Goal: Ask a question

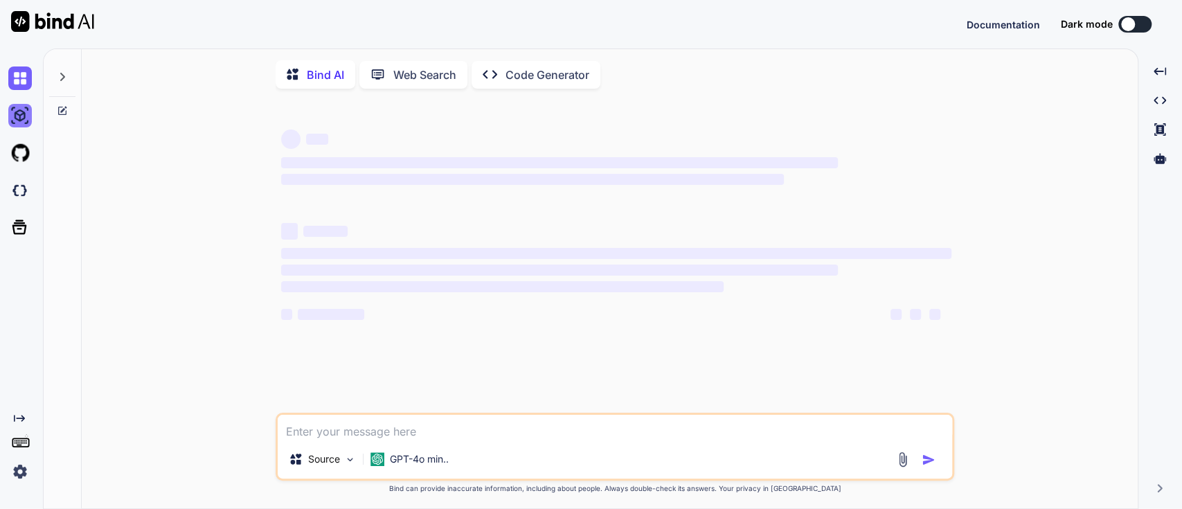
click at [22, 116] on img at bounding box center [20, 116] width 24 height 24
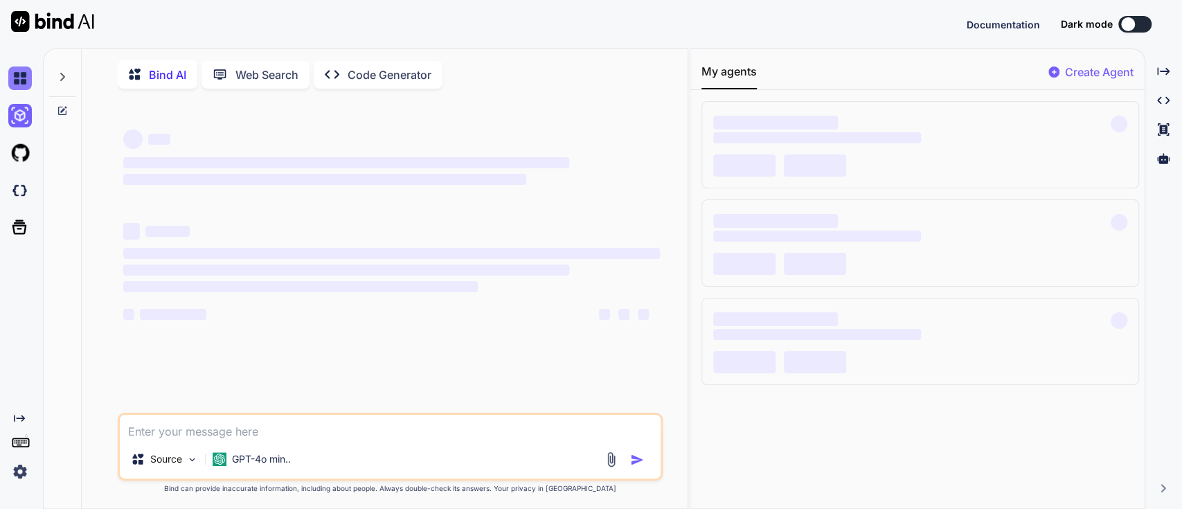
click at [24, 84] on img at bounding box center [20, 78] width 24 height 24
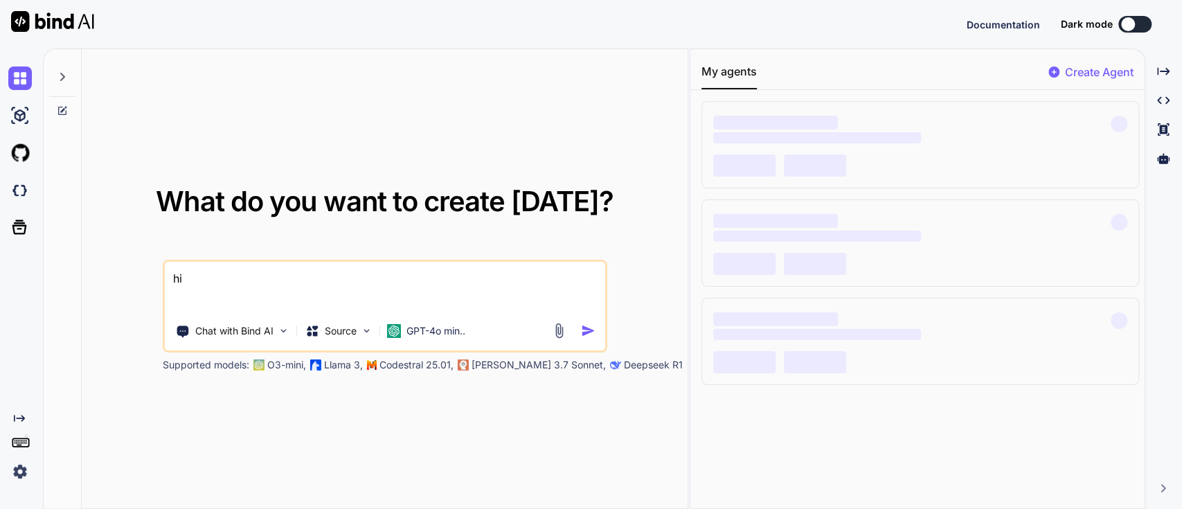
type textarea "x"
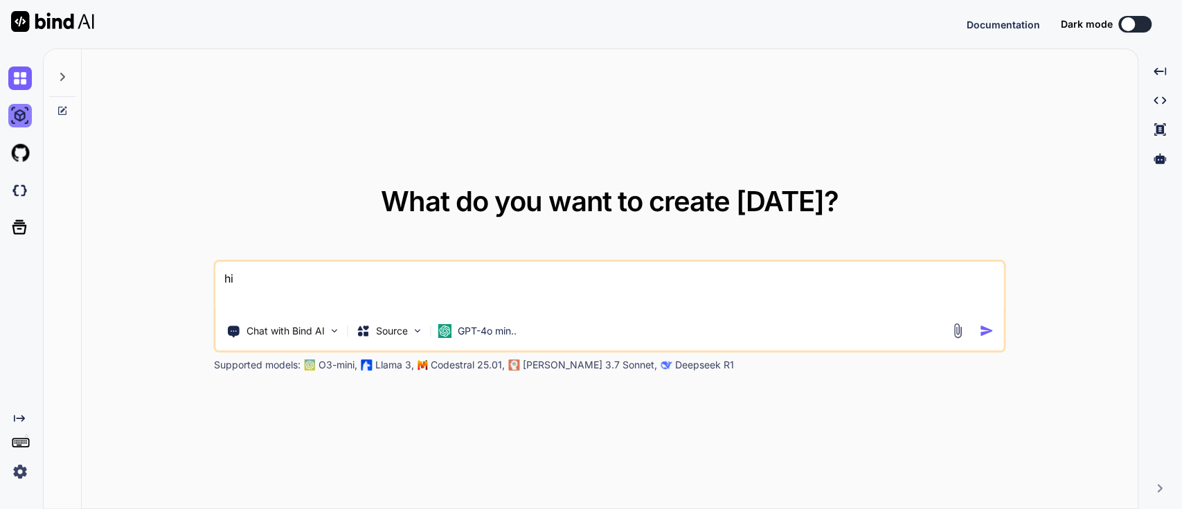
type textarea "x"
click at [262, 285] on textarea "hi" at bounding box center [610, 287] width 788 height 51
type textarea "x"
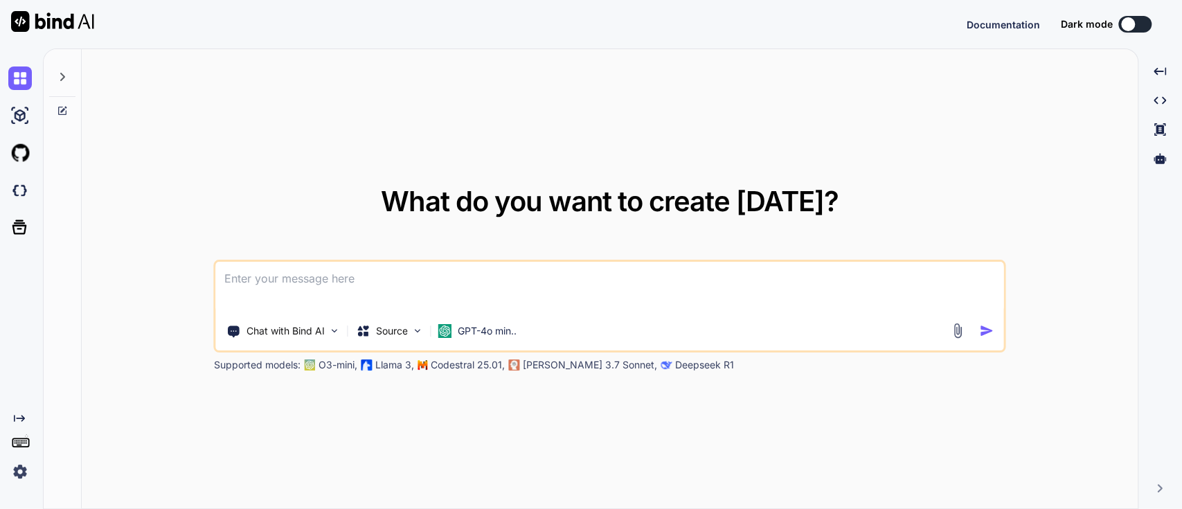
type textarea "l"
type textarea "x"
type textarea "la"
type textarea "x"
type textarea "[PERSON_NAME]"
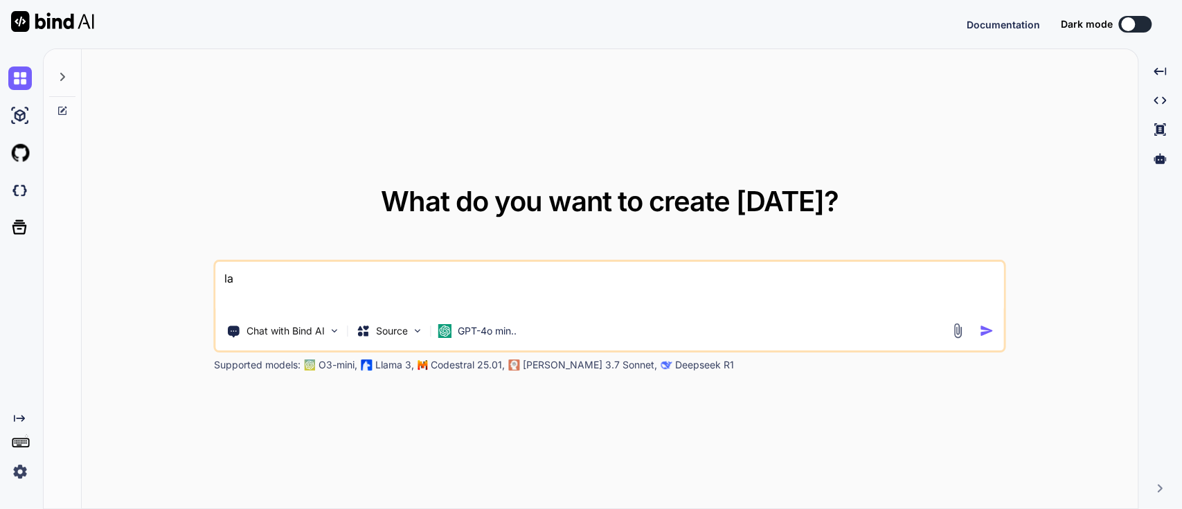
type textarea "x"
type textarea "[PERSON_NAME]"
click at [1146, 30] on button at bounding box center [1135, 24] width 33 height 17
type textarea "x"
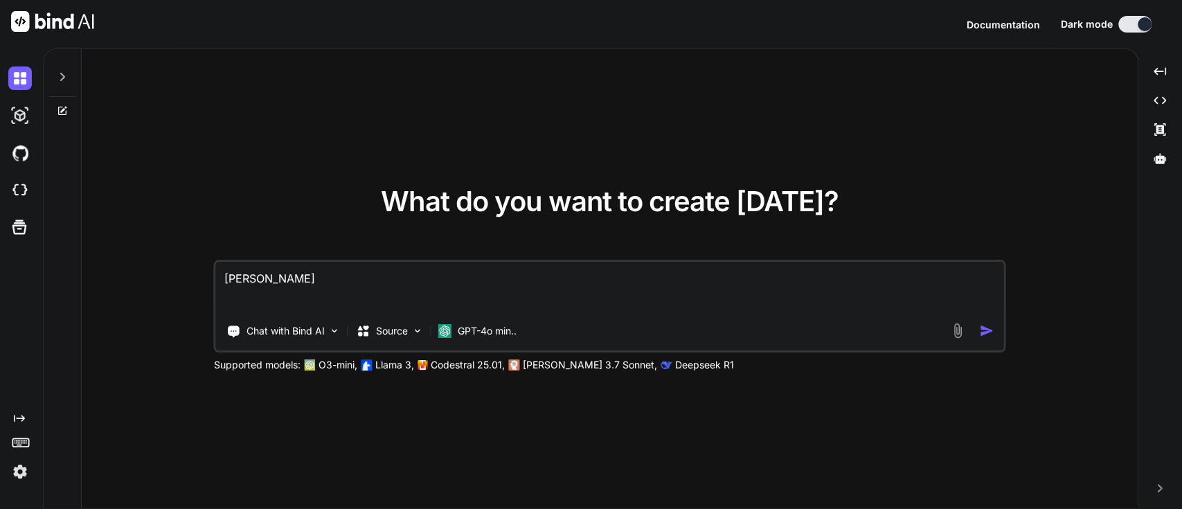
click at [1146, 30] on button at bounding box center [1135, 24] width 33 height 17
click at [293, 280] on textarea "[PERSON_NAME]" at bounding box center [610, 287] width 788 height 51
type textarea "x"
type textarea "l"
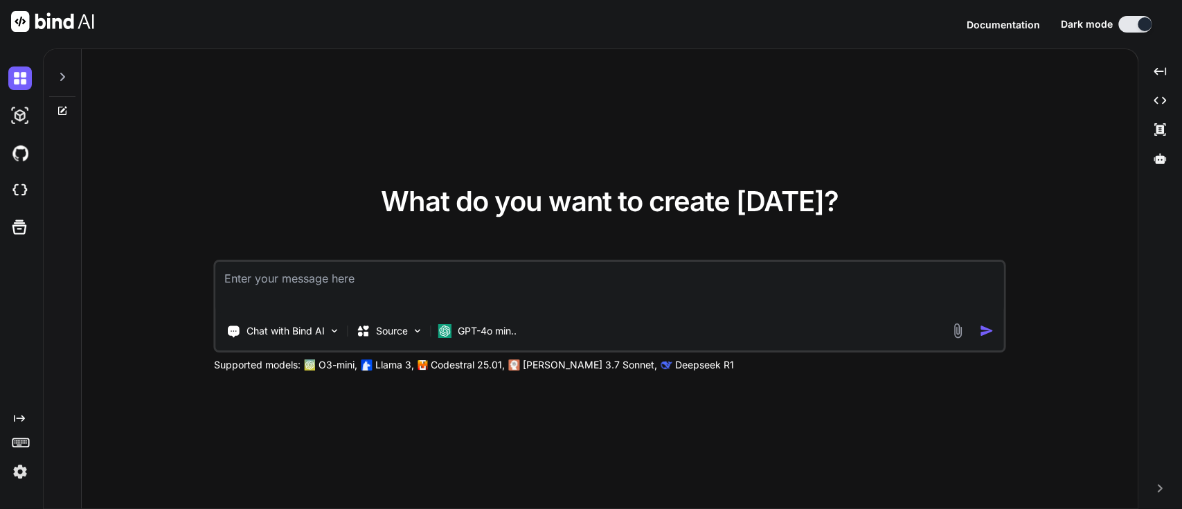
type textarea "x"
type textarea "la"
type textarea "x"
type textarea "[PERSON_NAME]"
type textarea "x"
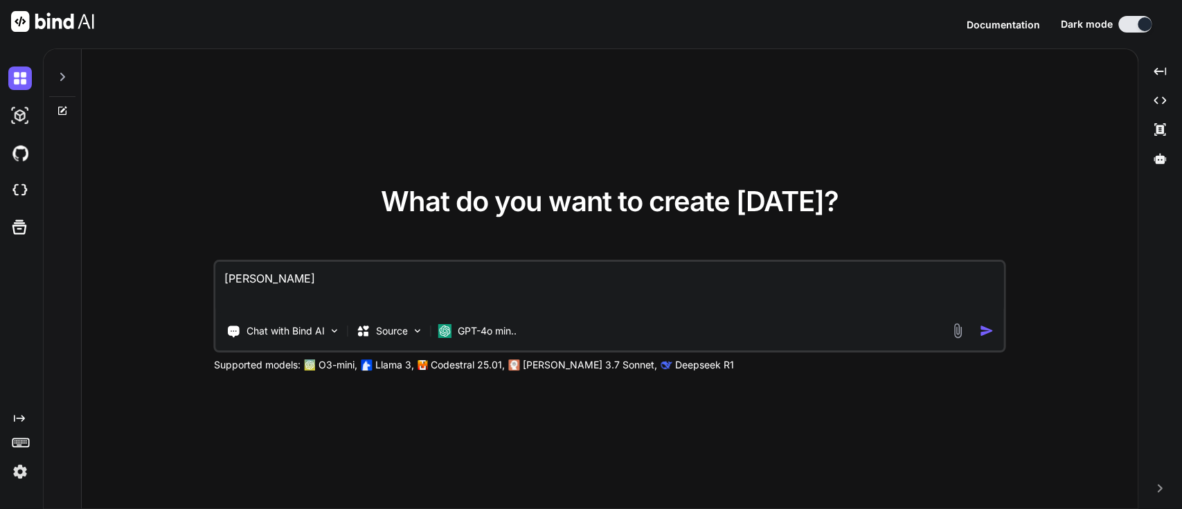
type textarea "lamb"
type textarea "x"
type textarea "lambd"
type textarea "x"
type textarea "lambda"
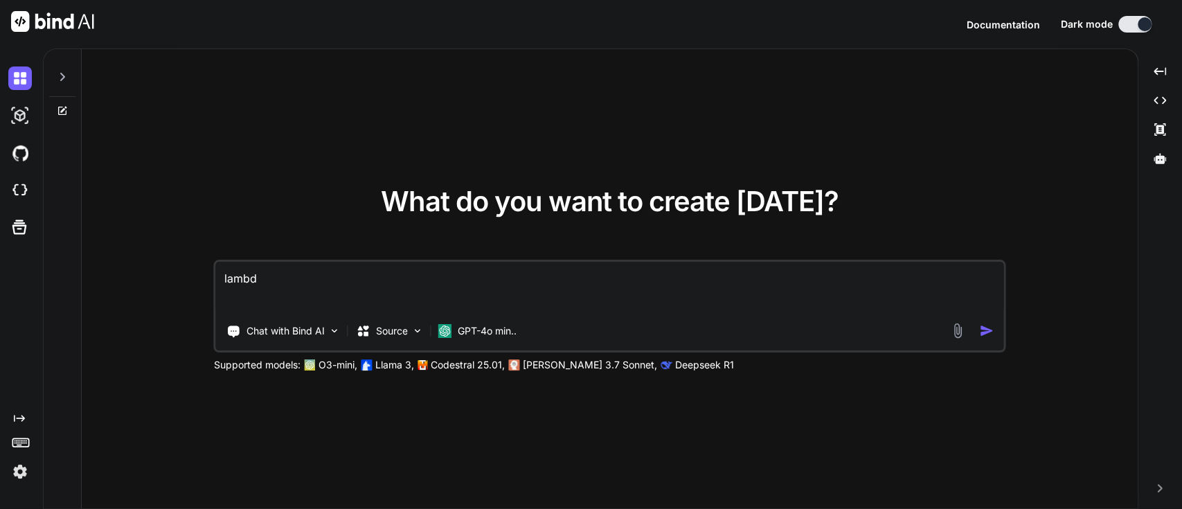
type textarea "x"
type textarea "lambda"
type textarea "x"
type textarea "lambda a"
type textarea "x"
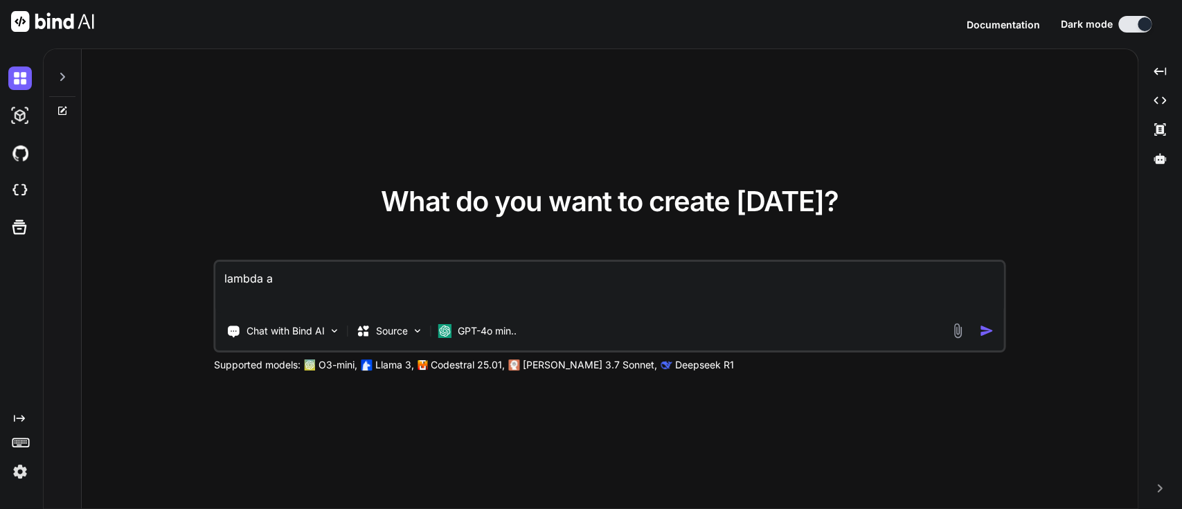
type textarea "lambda ac"
type textarea "x"
type textarea "lambda acc"
type textarea "x"
type textarea "lambda acce"
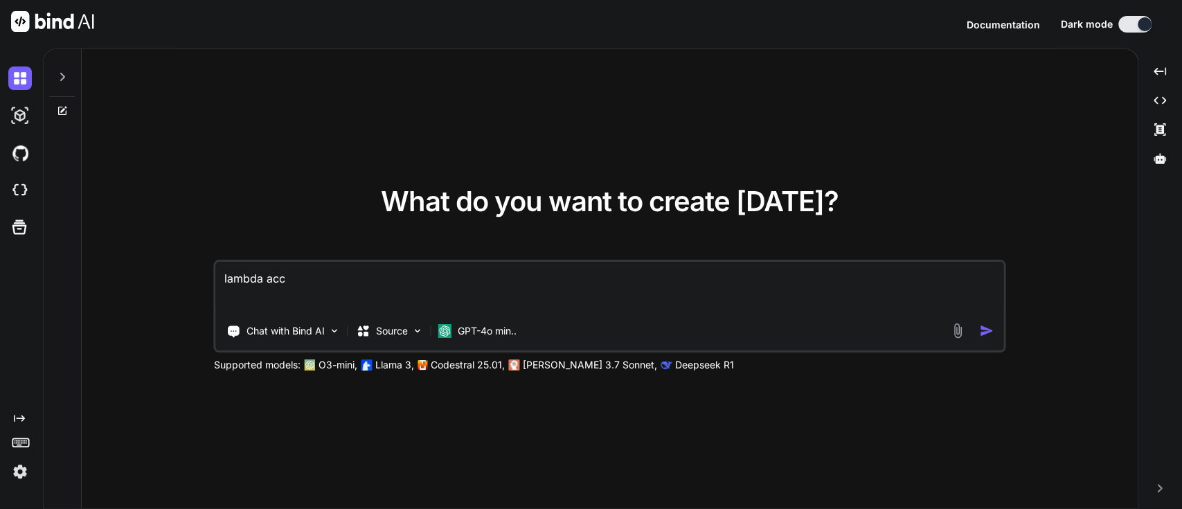
type textarea "x"
type textarea "lambda acces"
type textarea "x"
type textarea "lambda access"
type textarea "x"
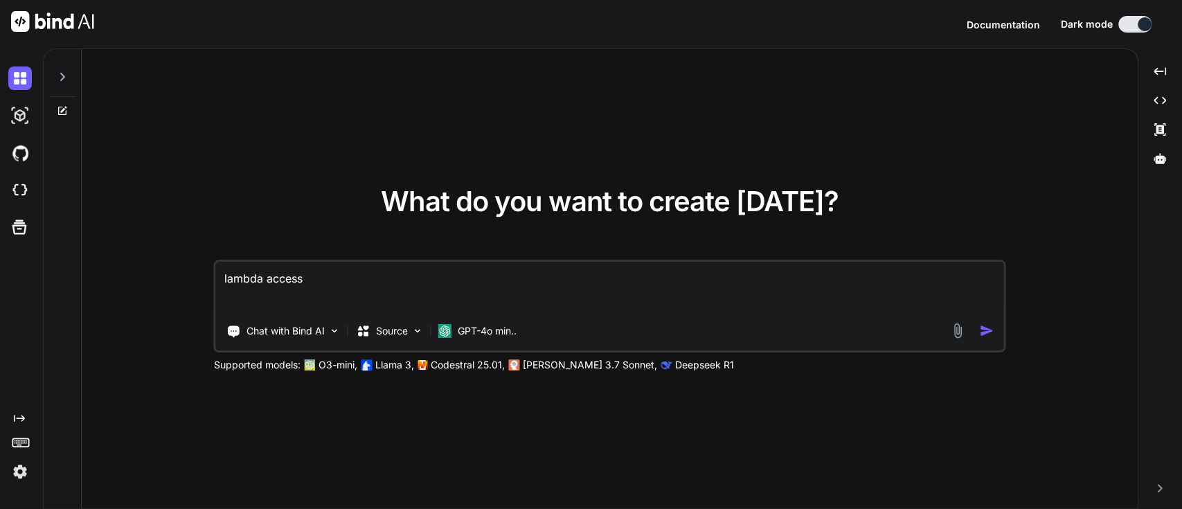
type textarea "lambda access"
type textarea "x"
type textarea "lambda access n"
type textarea "x"
type textarea "lambda access no"
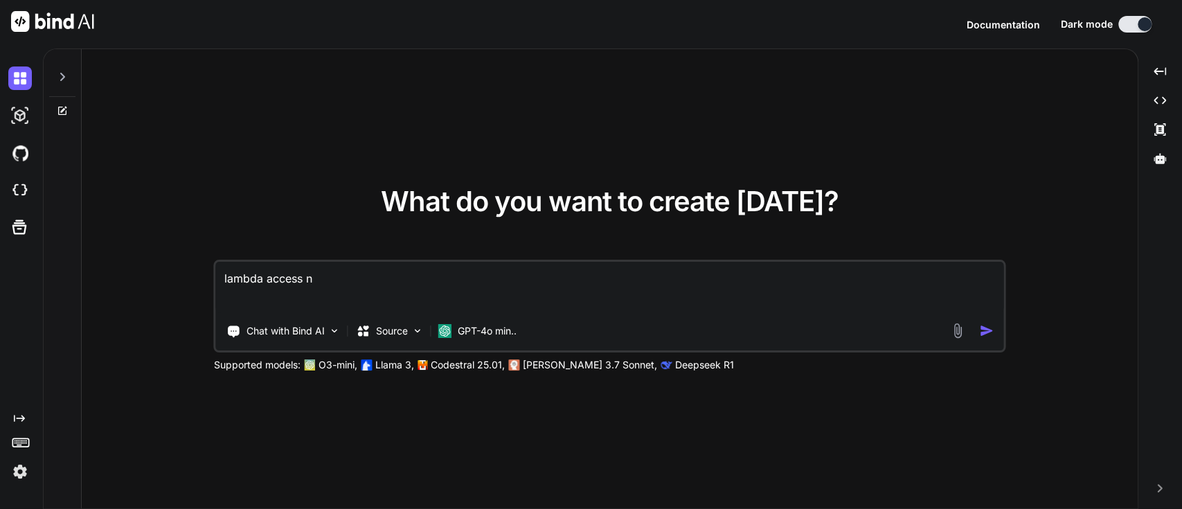
type textarea "x"
type textarea "lambda access non"
type textarea "x"
type textarea "lambda access non"
type textarea "x"
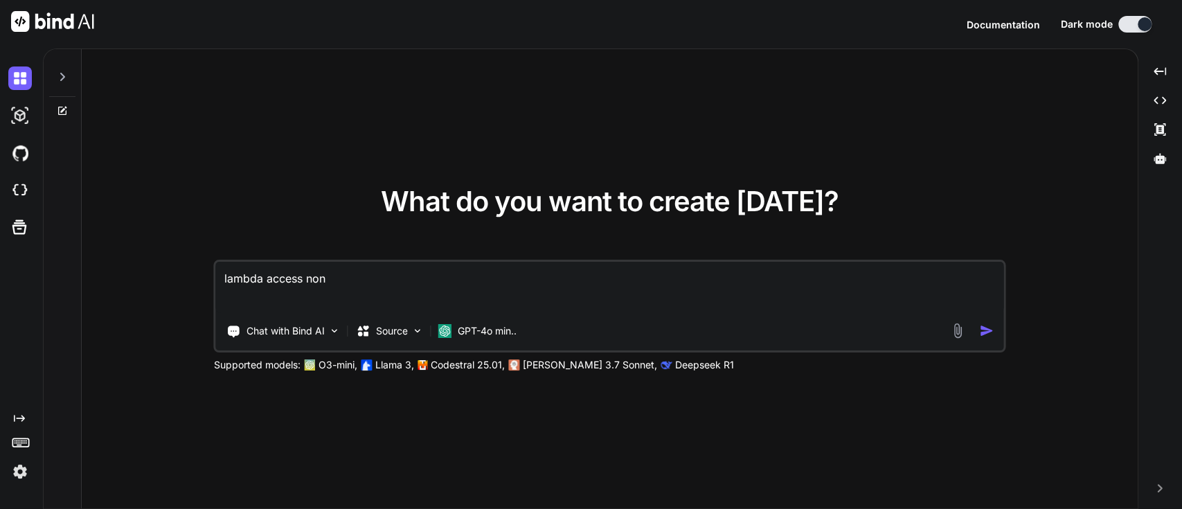
type textarea "lambda access non i"
type textarea "x"
type textarea "lambda access non if"
type textarea "x"
type textarea "lambda access non i"
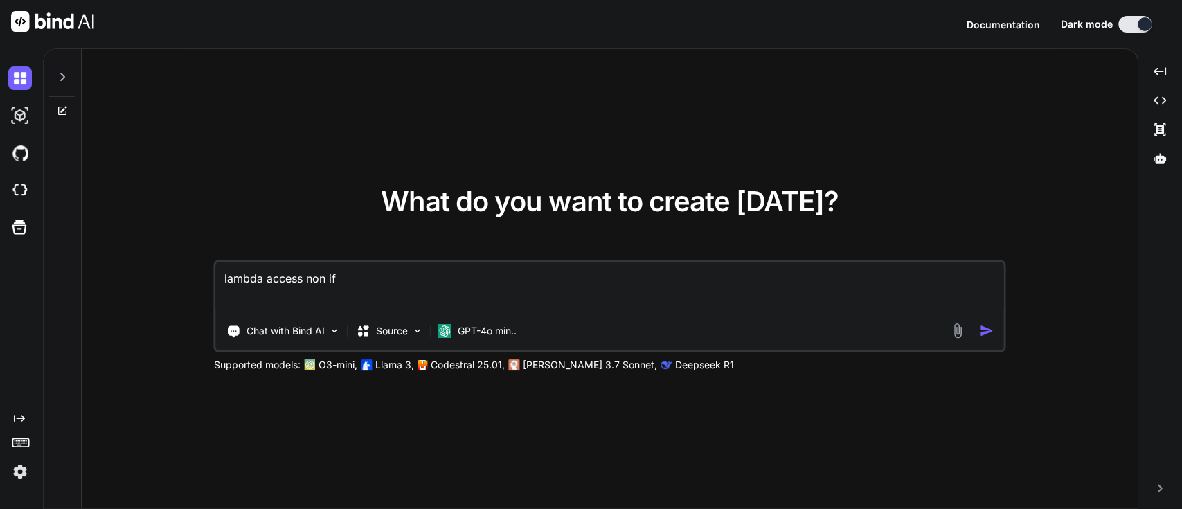
type textarea "x"
type textarea "lambda access non"
type textarea "x"
type textarea "lambda access non f"
type textarea "x"
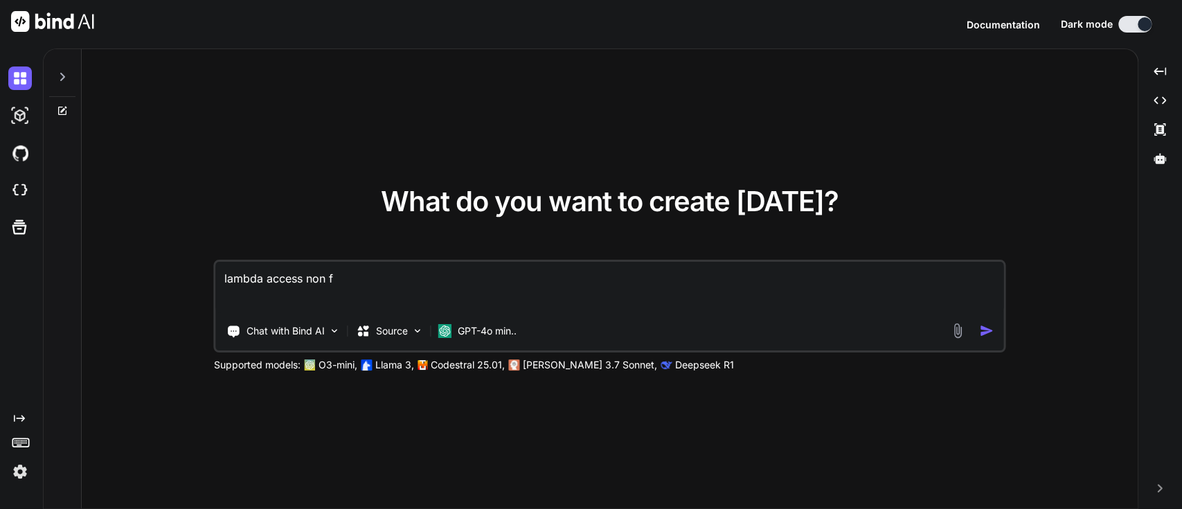
type textarea "lambda access non fi"
type textarea "x"
type textarea "lambda access non fin"
type textarea "x"
type textarea "lambda access non fina"
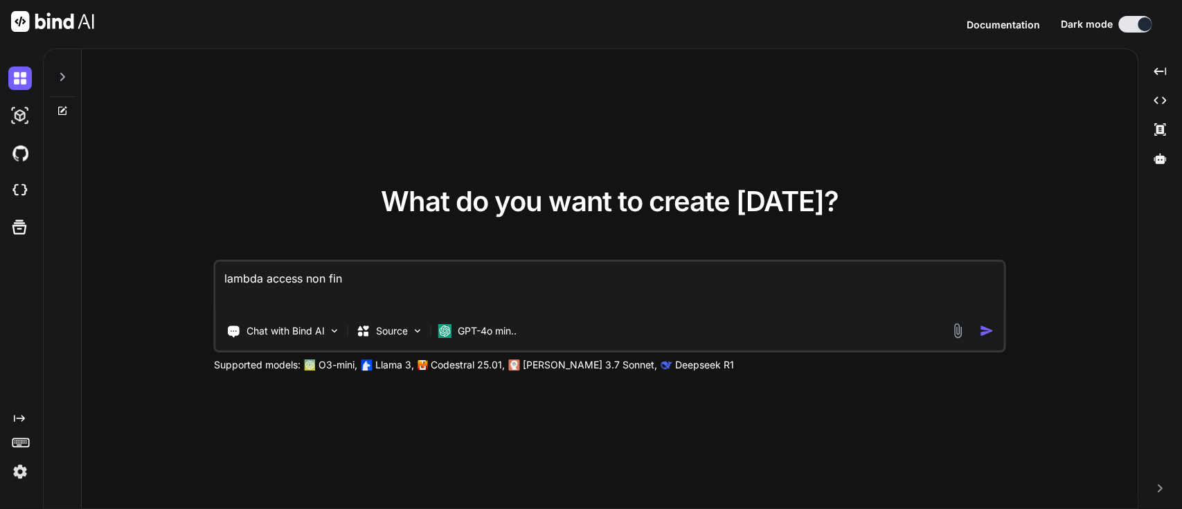
type textarea "x"
type textarea "lambda access non final"
type textarea "x"
type textarea "lambda access non final"
type textarea "x"
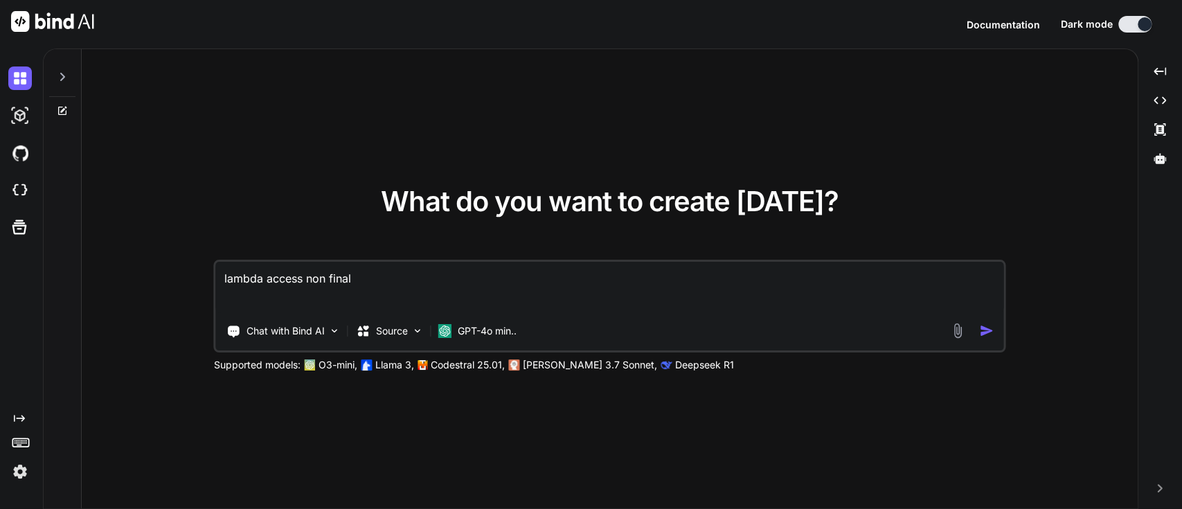
type textarea "lambda access non final v"
type textarea "x"
type textarea "lambda access non final va"
type textarea "x"
type textarea "lambda access non final vair"
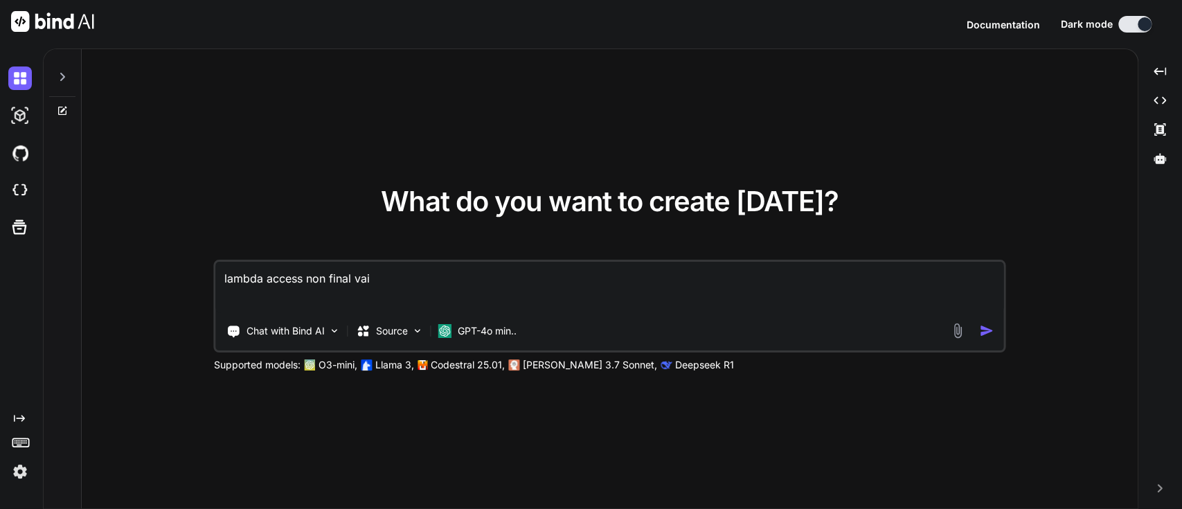
type textarea "x"
type textarea "lambda access non final [PERSON_NAME]"
type textarea "x"
type textarea "lambda access non final vair"
type textarea "x"
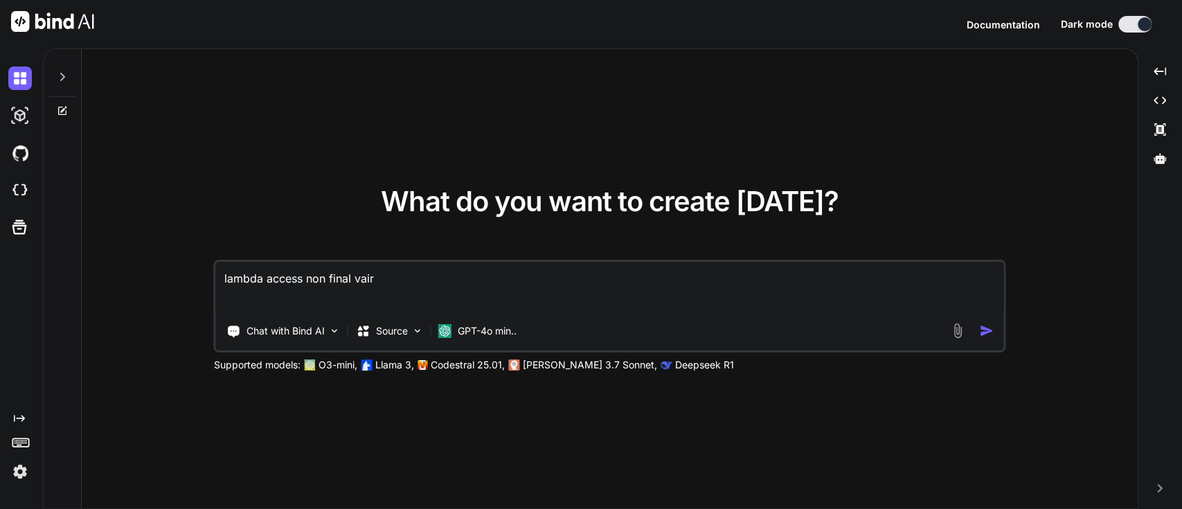
type textarea "lambda access non final vai"
type textarea "x"
type textarea "lambda access non final va"
type textarea "x"
type textarea "lambda access non final var"
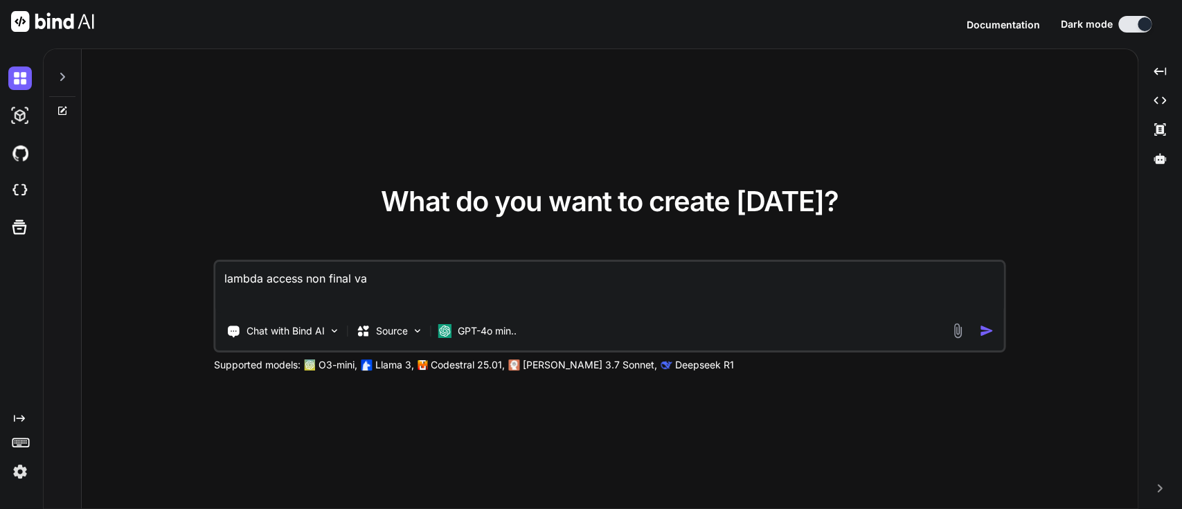
type textarea "x"
type textarea "lambda access non final vari"
type textarea "x"
type textarea "lambda access non final varia"
type textarea "x"
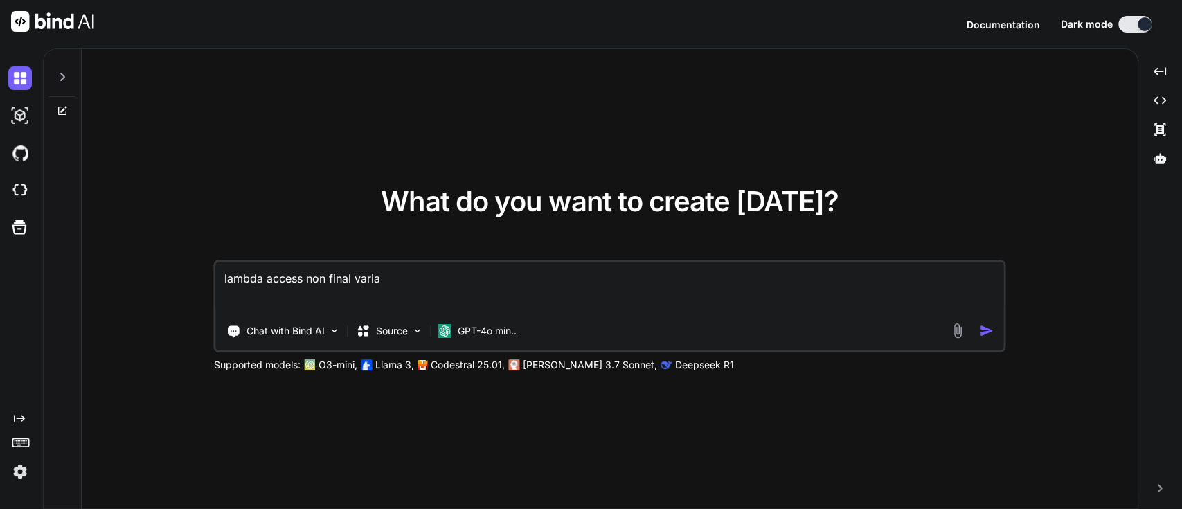
type textarea "lambda access non final variab"
type textarea "x"
type textarea "lambda access non final variabl"
type textarea "x"
type textarea "lambda access non final variable"
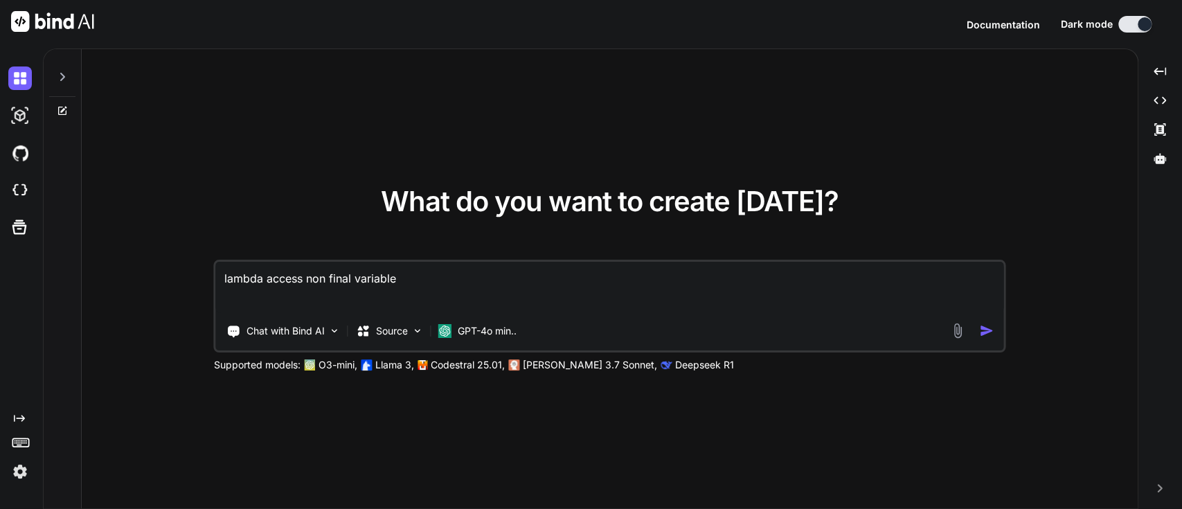
type textarea "x"
type textarea "lambda access non final variables"
type textarea "x"
type textarea "lambda access non final variables?"
type textarea "x"
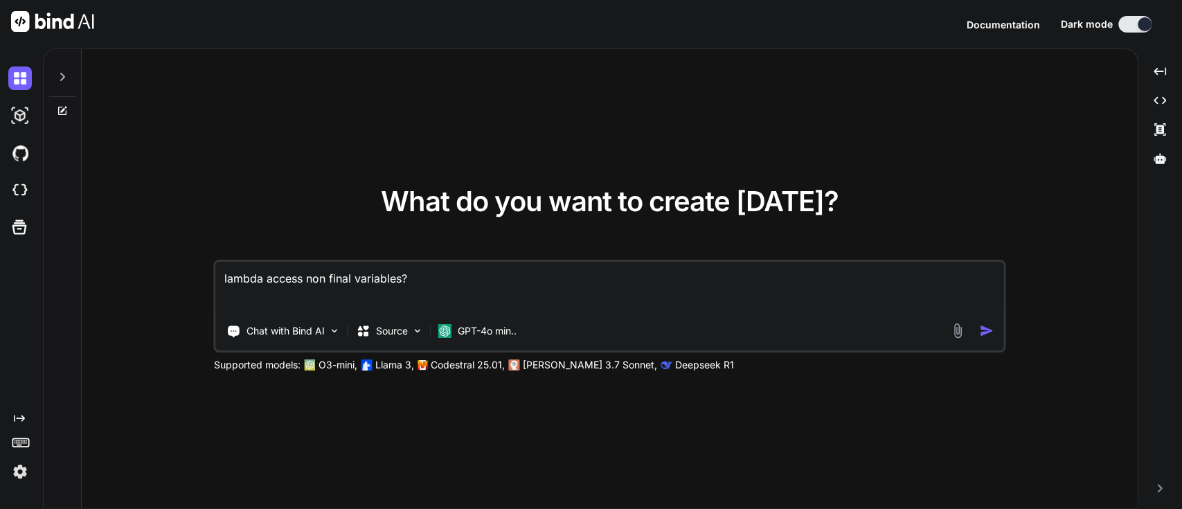
click at [216, 276] on textarea "lambda access non final variables?" at bounding box center [610, 287] width 788 height 51
type textarea "ulambda access non final variables?"
type textarea "x"
type textarea "lambda access non final variables?"
type textarea "x"
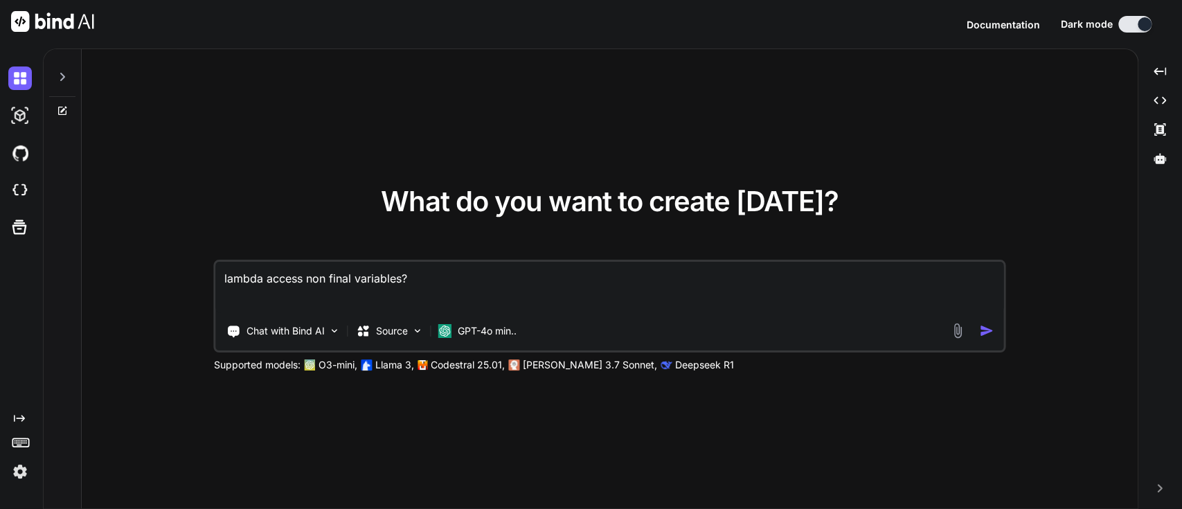
type textarea "ilambda access non final variables?"
type textarea "x"
type textarea "[DEMOGRAPHIC_DATA] access non final variables?"
type textarea "x"
type textarea "is lambda access non final variables?"
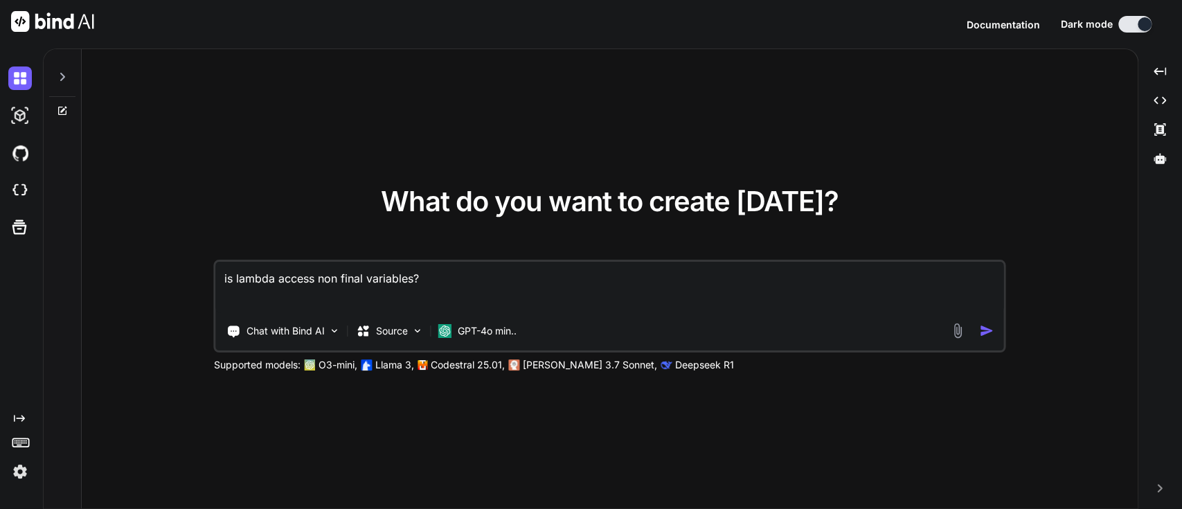
type textarea "x"
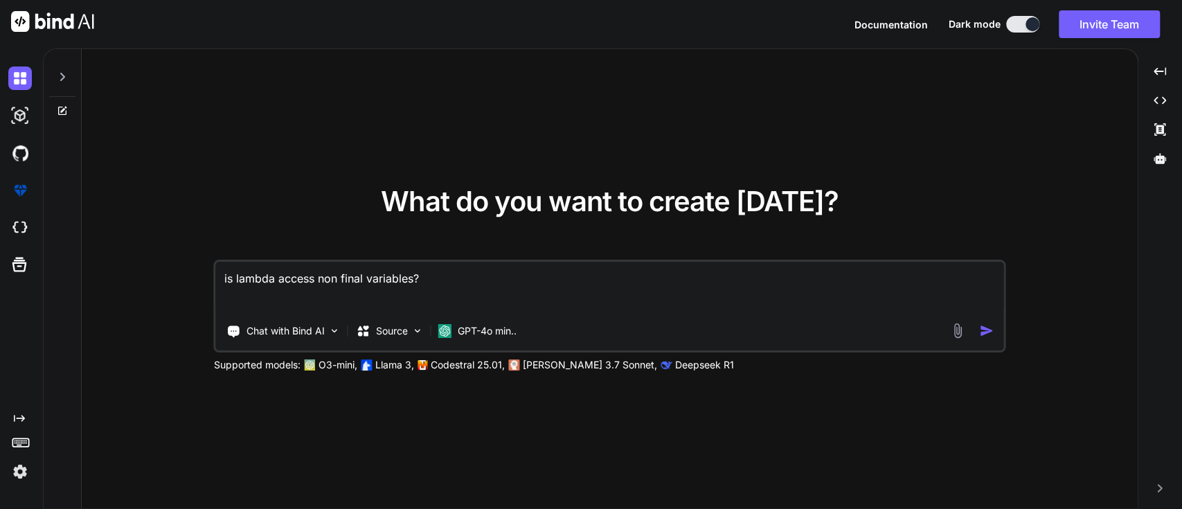
type textarea "is lambda access non final variables?"
click at [992, 335] on img "button" at bounding box center [986, 330] width 15 height 15
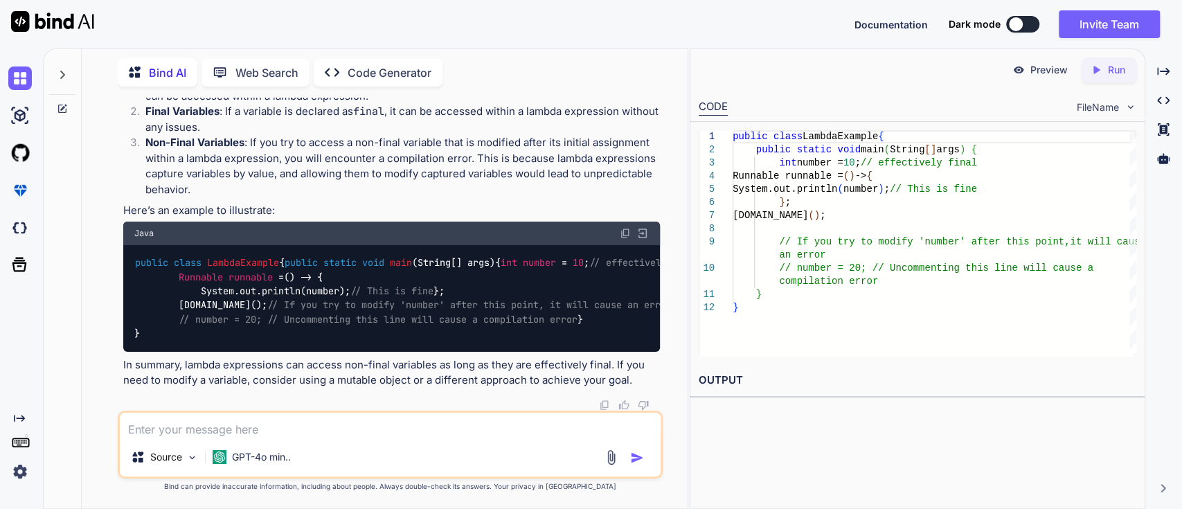
scroll to position [181, 0]
click at [1154, 64] on div "Created with Pixso." at bounding box center [1164, 72] width 26 height 24
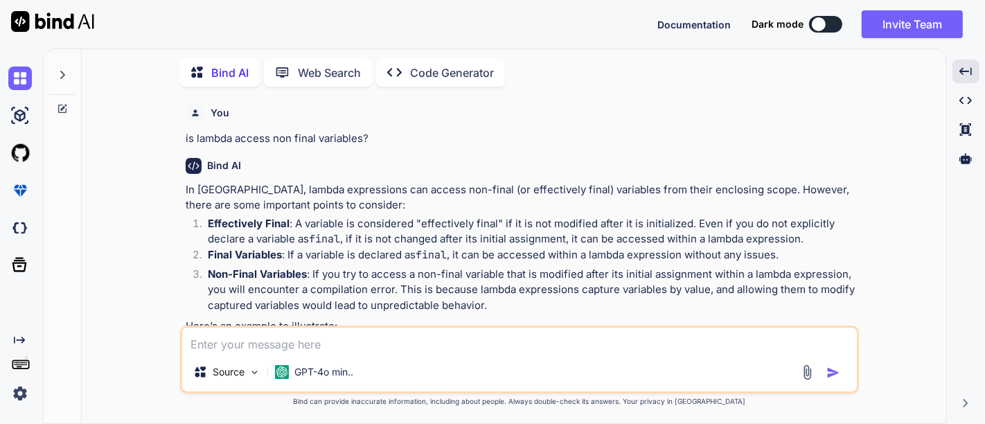
scroll to position [4, 0]
drag, startPoint x: 1181, startPoint y: 2, endPoint x: 590, endPoint y: 234, distance: 634.8
click at [590, 234] on p "Effectively Final : A variable is considered "effectively final" if it is not m…" at bounding box center [532, 231] width 648 height 31
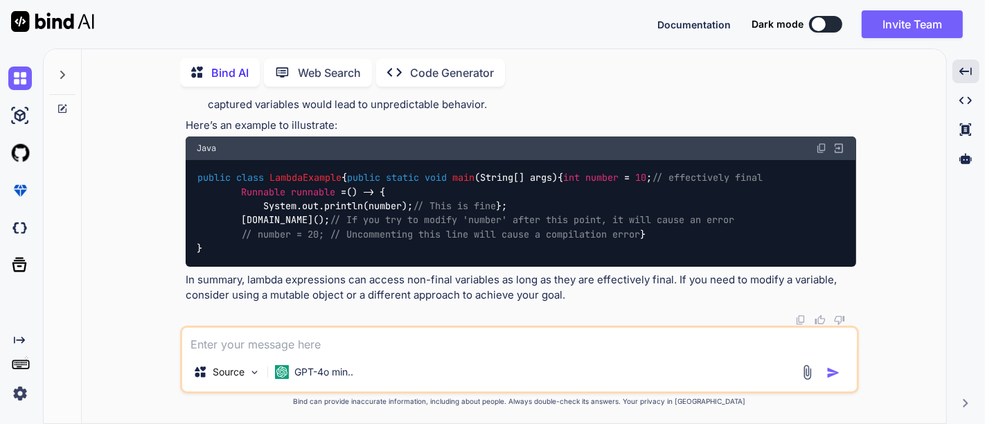
scroll to position [285, 0]
type textarea "x"
type textarea "w"
click at [355, 335] on textarea "w" at bounding box center [519, 340] width 675 height 25
type textarea "x"
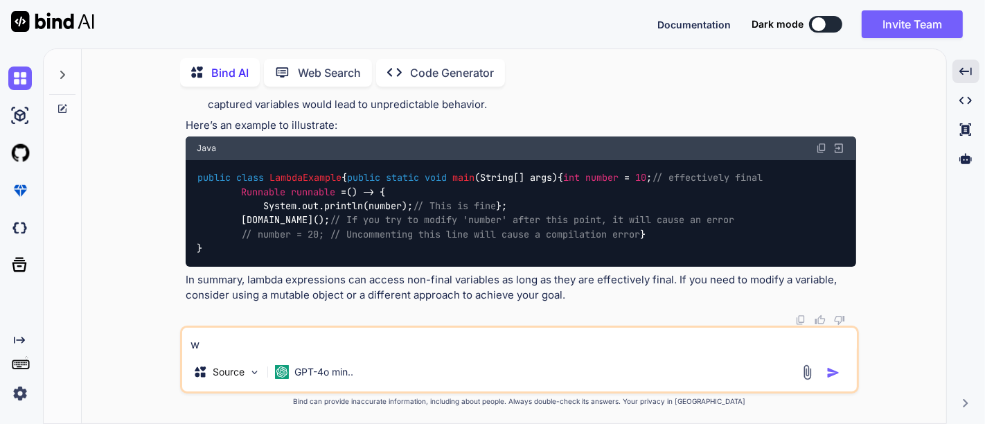
type textarea "wh"
type textarea "x"
type textarea "why"
type textarea "x"
type textarea "why"
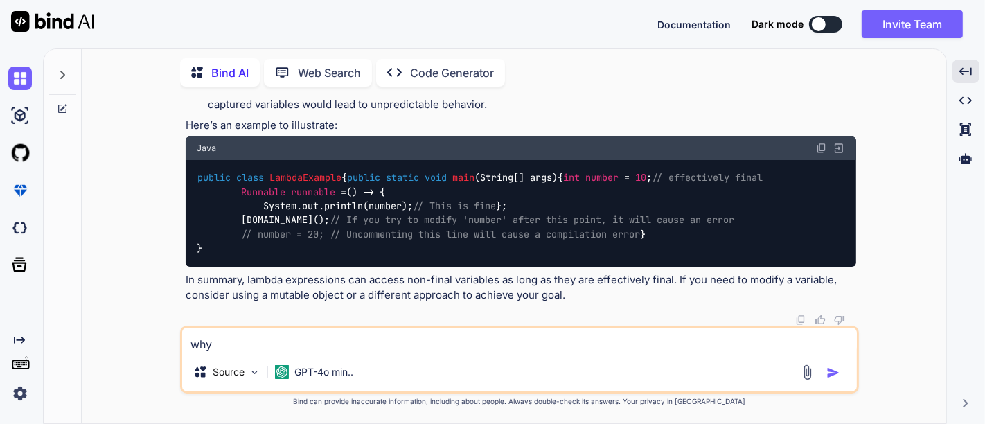
type textarea "x"
type textarea "why i"
type textarea "x"
type textarea "why it"
type textarea "x"
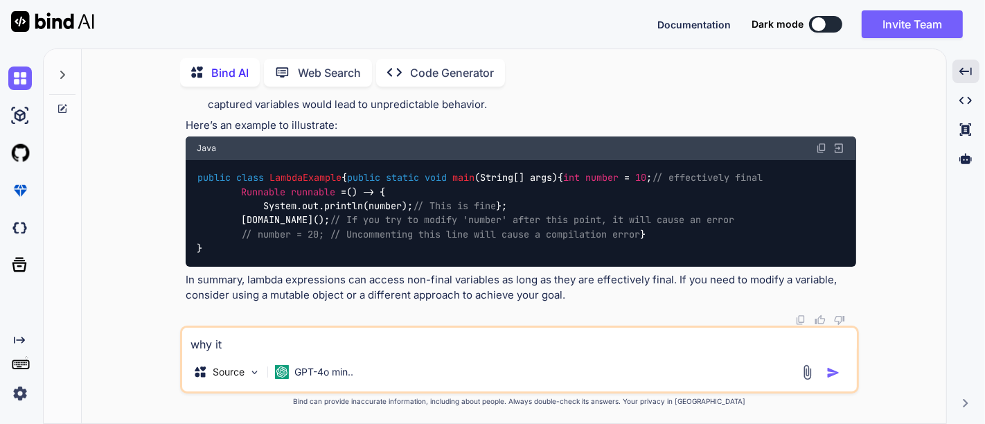
type textarea "why it"
type textarea "x"
type textarea "why it i"
type textarea "x"
type textarea "why it is"
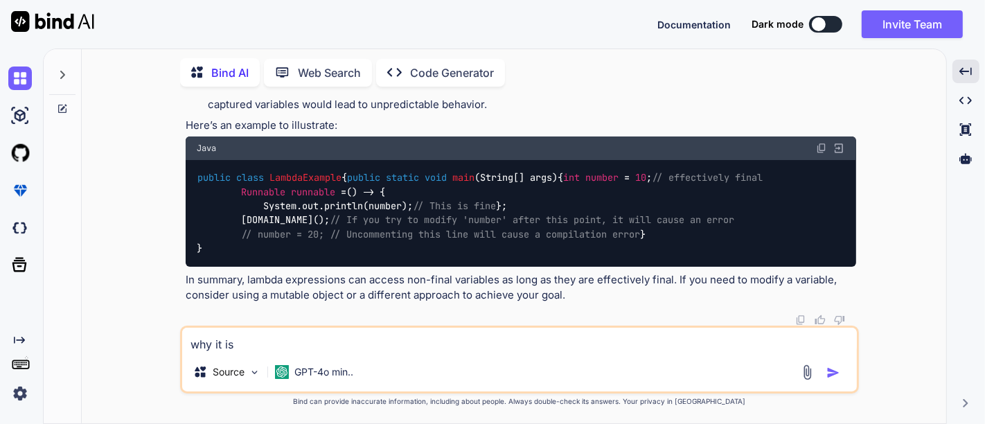
type textarea "x"
type textarea "why it is"
type textarea "x"
type textarea "why it is a"
type textarea "x"
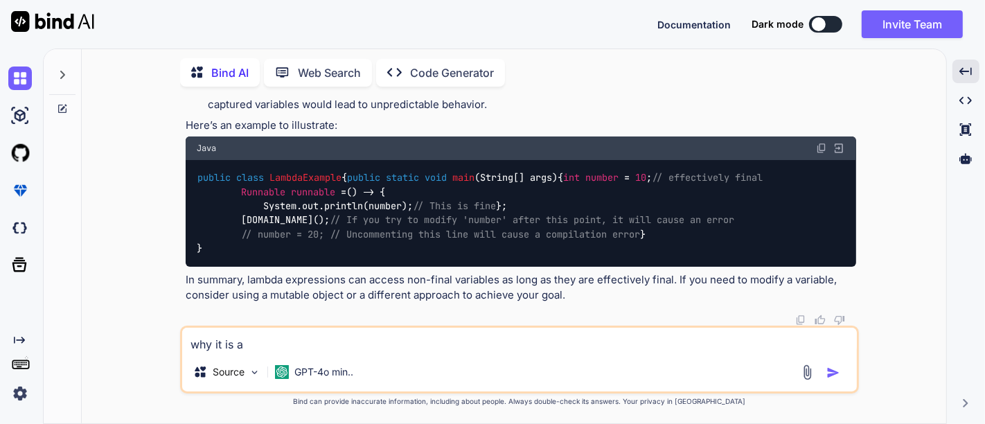
type textarea "why it is ac"
type textarea "x"
type textarea "why it is acc"
type textarea "x"
type textarea "why it is acce"
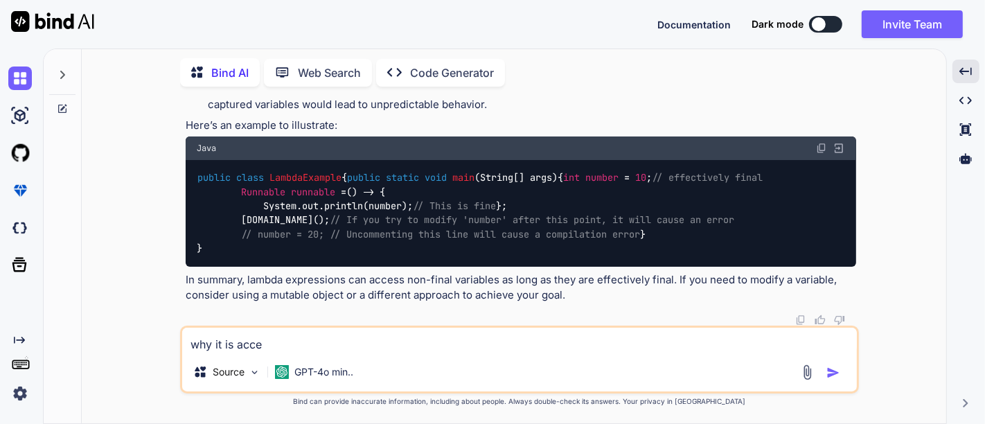
type textarea "x"
type textarea "why it is acces"
type textarea "x"
type textarea "why it is access"
type textarea "x"
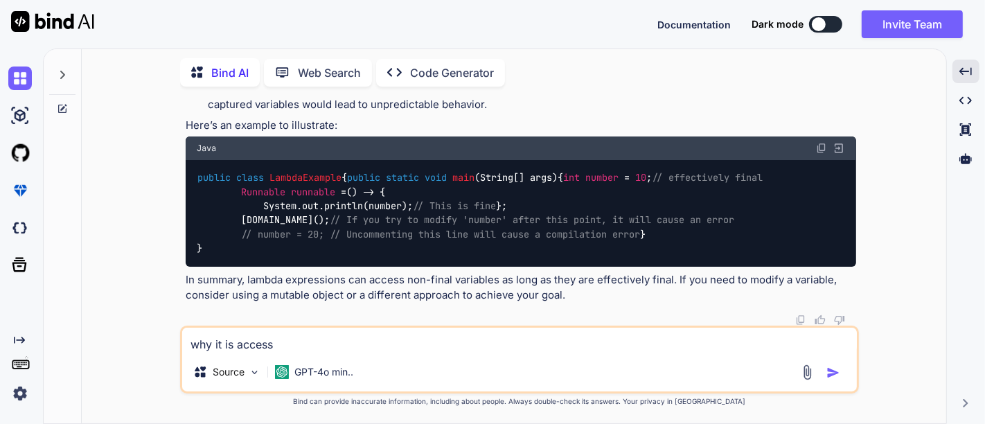
type textarea "why it is accessi"
type textarea "x"
type textarea "why it is accessib"
type textarea "x"
type textarea "why it is accessibl"
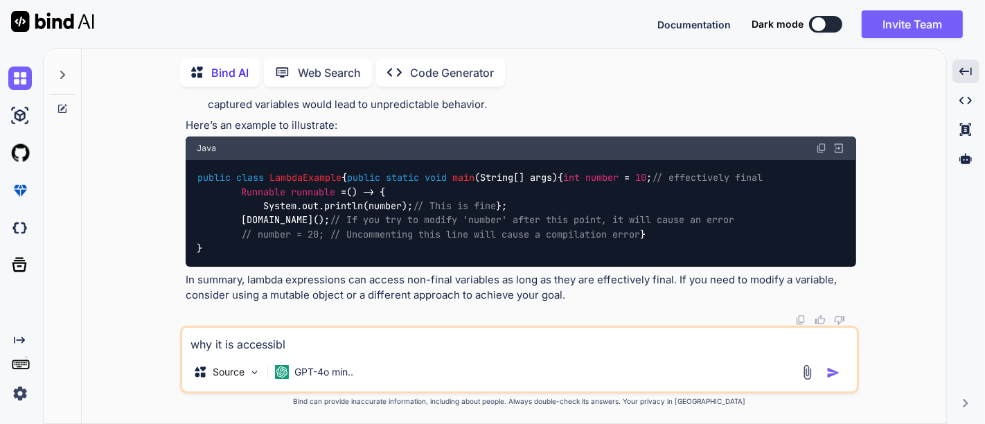
type textarea "x"
type textarea "why it is accessible"
type textarea "x"
type textarea "why it is accessible?"
type textarea "x"
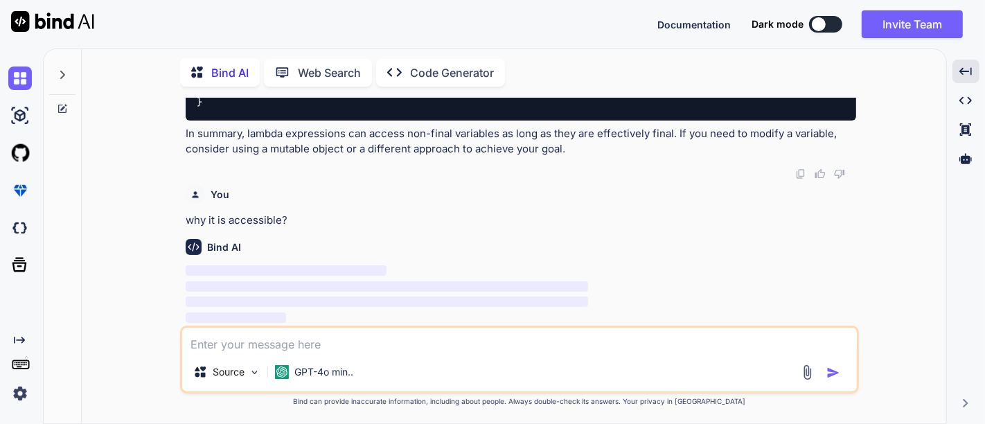
scroll to position [431, 0]
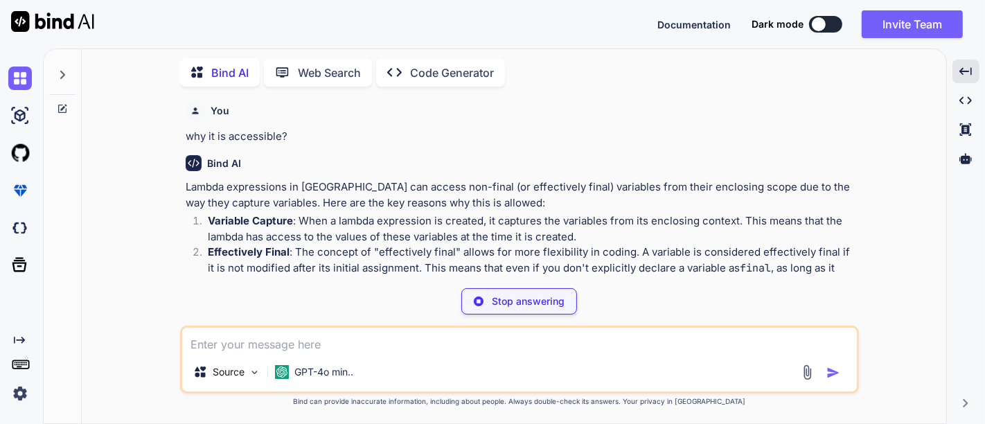
drag, startPoint x: 968, startPoint y: 305, endPoint x: 966, endPoint y: 326, distance: 20.2
click at [966, 326] on div "Created with Pixso. Created with Pixso. Created with Pixso. Created with Pixso." at bounding box center [965, 242] width 27 height 364
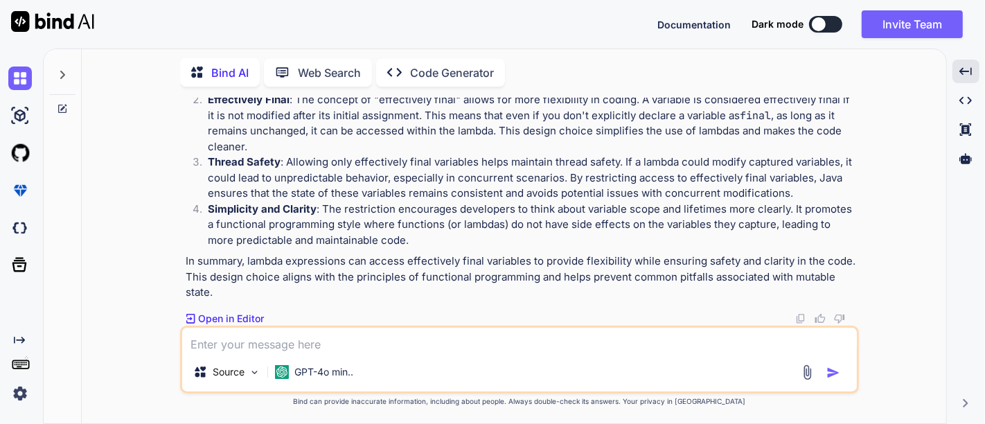
scroll to position [667, 0]
click at [242, 320] on p "Open in Editor" at bounding box center [231, 319] width 66 height 14
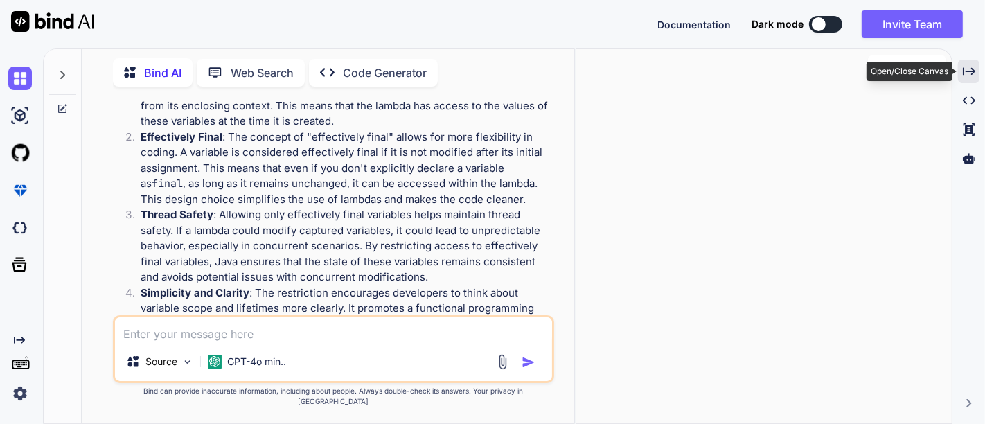
click at [968, 74] on icon "Created with Pixso." at bounding box center [969, 71] width 12 height 12
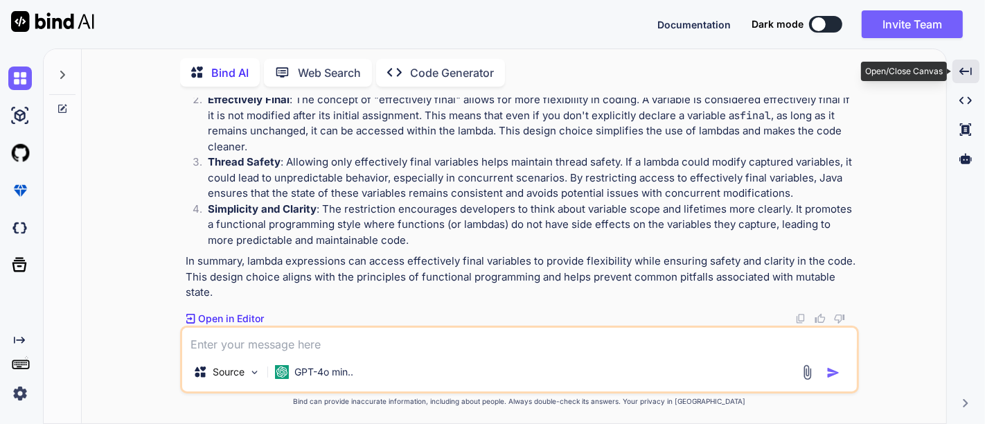
click at [968, 74] on icon "Created with Pixso." at bounding box center [965, 71] width 12 height 12
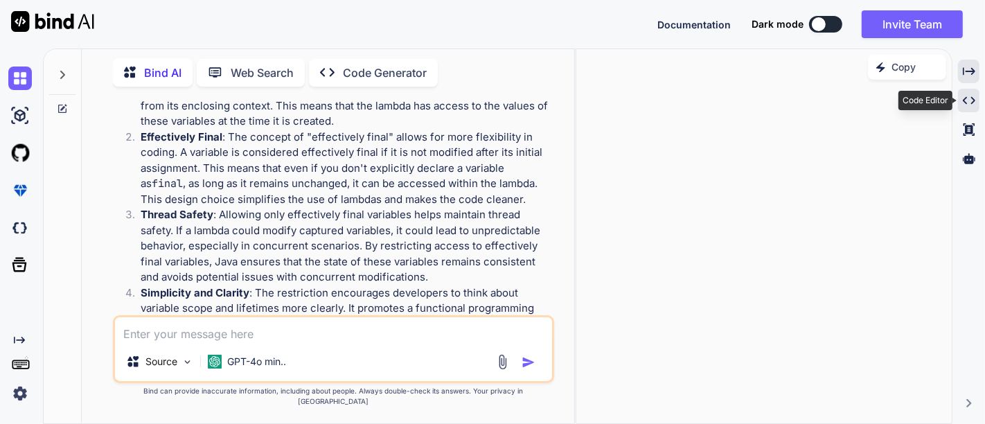
click at [970, 109] on div "Created with Pixso." at bounding box center [968, 101] width 21 height 24
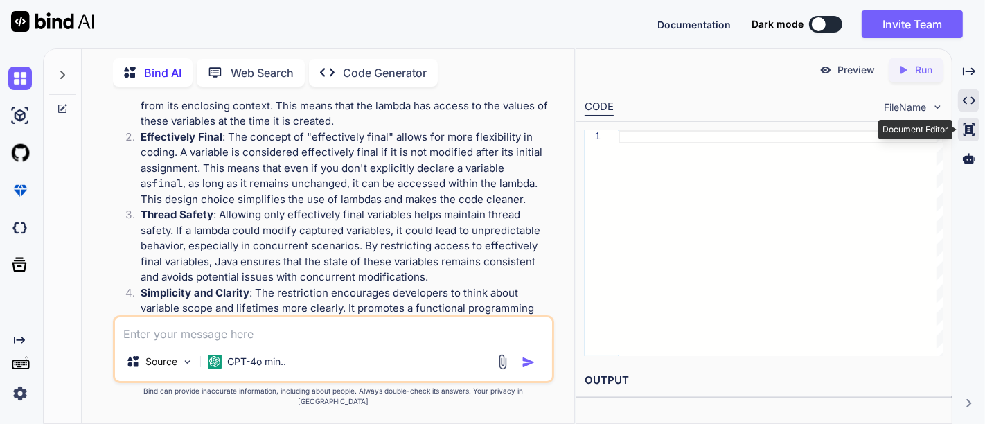
drag, startPoint x: 971, startPoint y: 53, endPoint x: 959, endPoint y: 131, distance: 78.5
click at [959, 131] on div "Bind AI Web Search Created with Pixso. Code Generator You is lambda access non …" at bounding box center [514, 235] width 942 height 375
click at [959, 131] on div "Created with Pixso." at bounding box center [968, 130] width 21 height 24
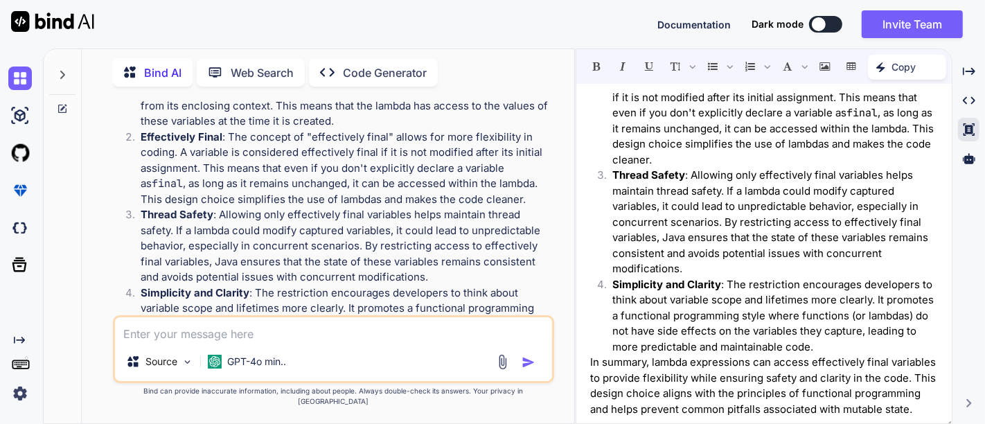
scroll to position [0, 0]
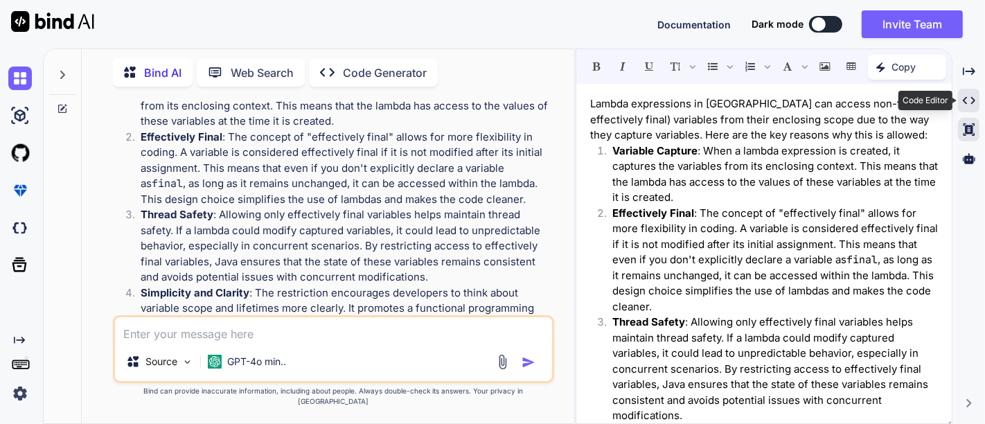
click at [970, 94] on icon "Created with Pixso." at bounding box center [969, 100] width 12 height 12
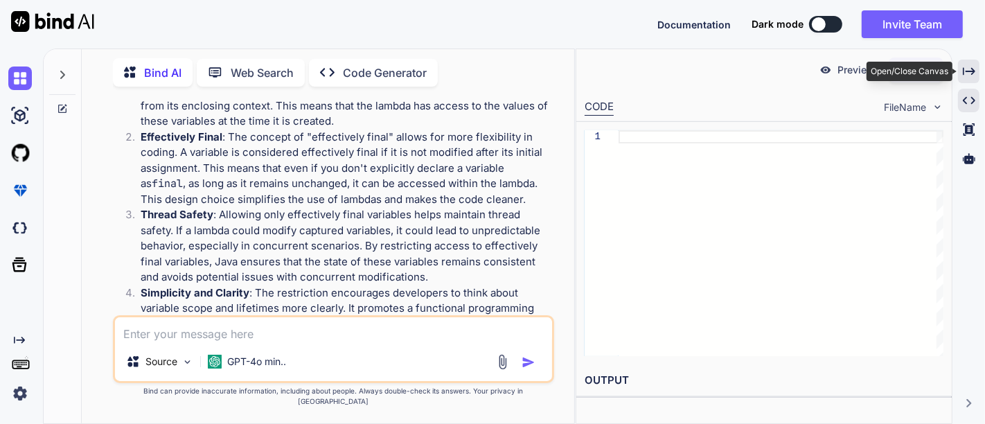
click at [959, 77] on div "Created with Pixso." at bounding box center [968, 72] width 21 height 24
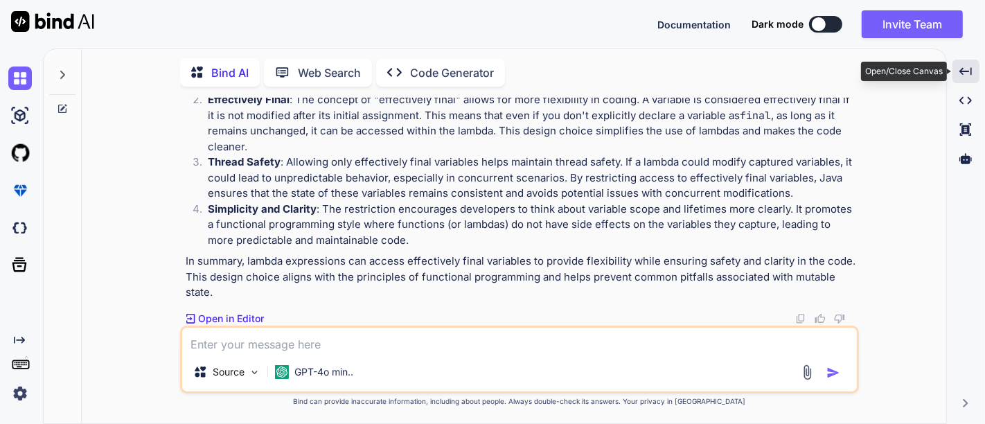
click at [966, 73] on icon "Created with Pixso." at bounding box center [965, 71] width 12 height 12
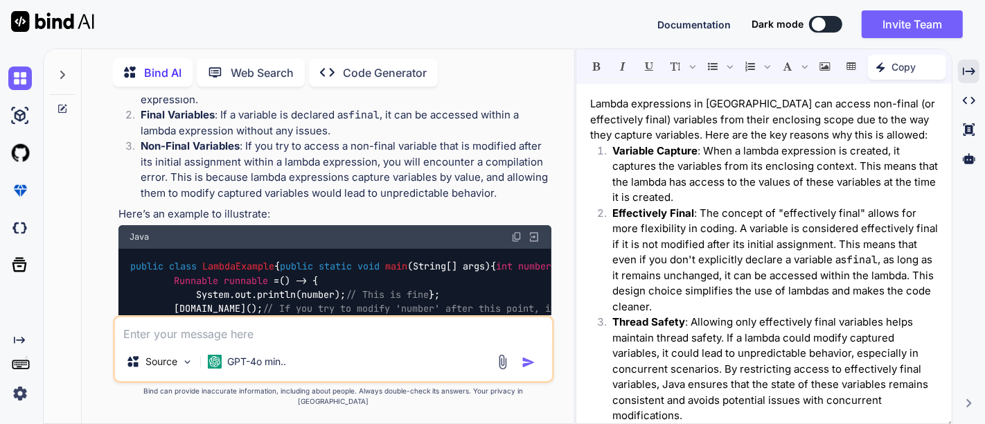
scroll to position [186, 0]
click at [538, 226] on div "Java" at bounding box center [334, 238] width 433 height 24
click at [538, 231] on img at bounding box center [534, 237] width 12 height 12
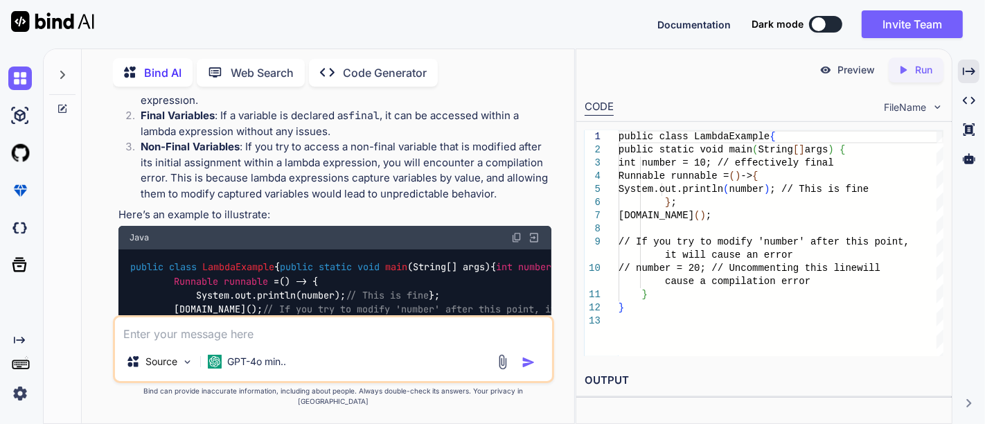
type textarea "x"
